Goal: Information Seeking & Learning: Learn about a topic

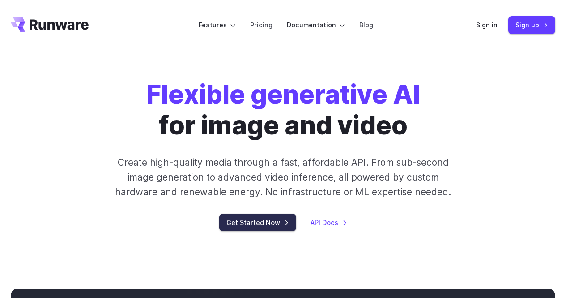
click at [261, 221] on link "Get Started Now" at bounding box center [257, 222] width 77 height 17
click at [270, 222] on link "Get Started Now" at bounding box center [257, 222] width 77 height 17
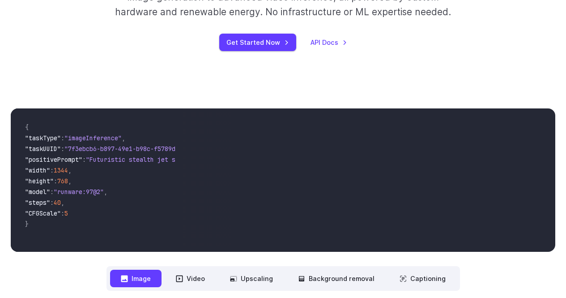
scroll to position [224, 0]
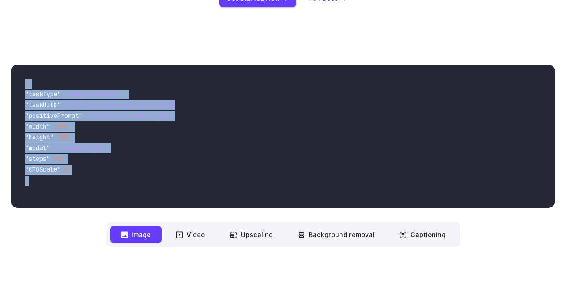
drag, startPoint x: 26, startPoint y: 82, endPoint x: 138, endPoint y: 201, distance: 163.1
click at [138, 201] on pre "{ "taskType" : "imageInference" , "taskUUID" : "7f3ebcb6-b897-49e1-b98c-f5789d2…" at bounding box center [97, 136] width 158 height 129
copy code "{ "taskType" : "imageInference" , "taskUUID" : "7f3ebcb6-b897-49e1-b98c-f5789d2…"
click at [54, 236] on div "**********" at bounding box center [283, 155] width 545 height 182
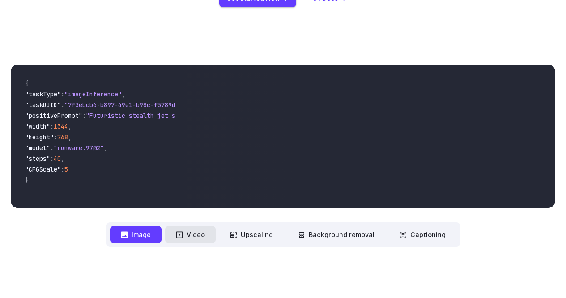
click at [195, 236] on button "Video" at bounding box center [190, 234] width 51 height 17
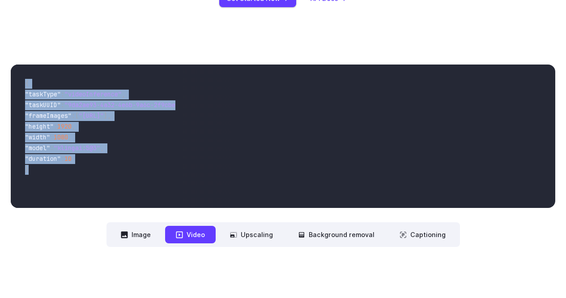
drag, startPoint x: 25, startPoint y: 83, endPoint x: 138, endPoint y: 178, distance: 147.5
click at [136, 178] on code "{ "taskType" : "videoInference" , "taskUUID" : "9da2ae93-4a32-4e6b-9a6c-2f9cbeb…" at bounding box center [97, 136] width 158 height 129
copy code "{ "taskType" : "videoInference" , "taskUUID" : "9da2ae93-4a32-4e6b-9a6c-2f9cbeb…"
click at [259, 234] on button "Upscaling" at bounding box center [251, 234] width 64 height 17
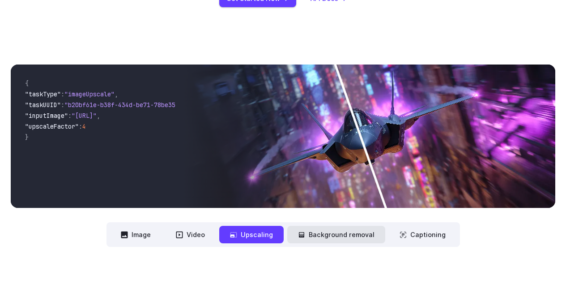
click at [338, 230] on button "Background removal" at bounding box center [336, 234] width 98 height 17
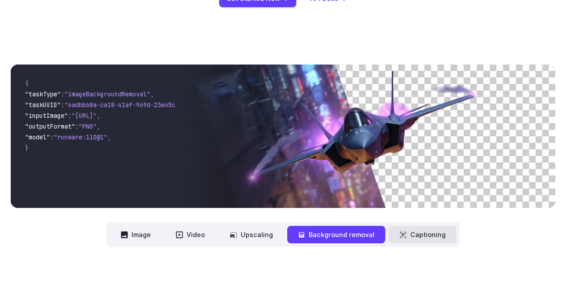
click at [440, 239] on button "Captioning" at bounding box center [423, 234] width 68 height 17
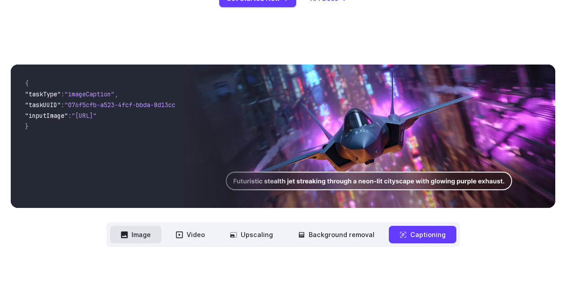
click at [137, 238] on button "Image" at bounding box center [135, 234] width 51 height 17
